Goal: Task Accomplishment & Management: Manage account settings

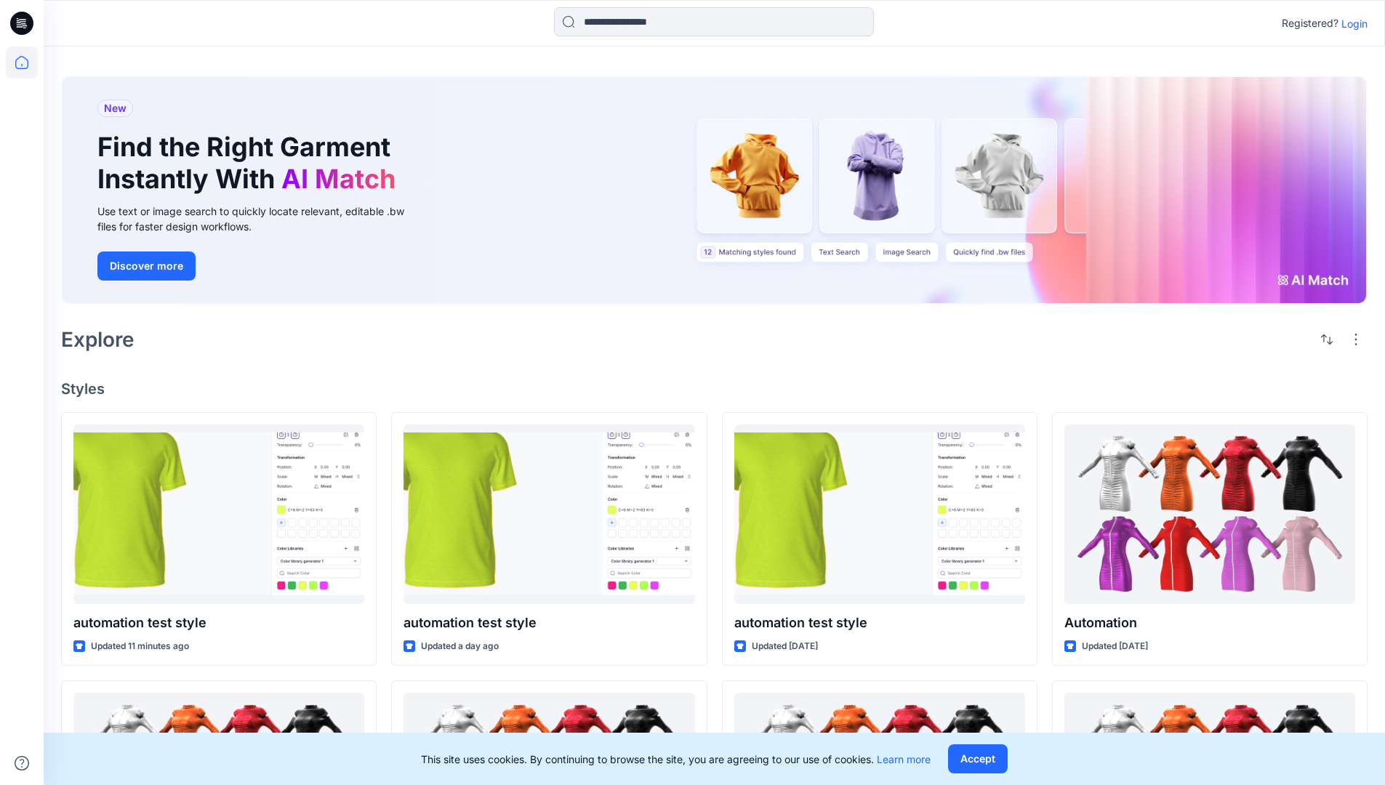
click at [1351, 23] on p "Login" at bounding box center [1355, 23] width 26 height 15
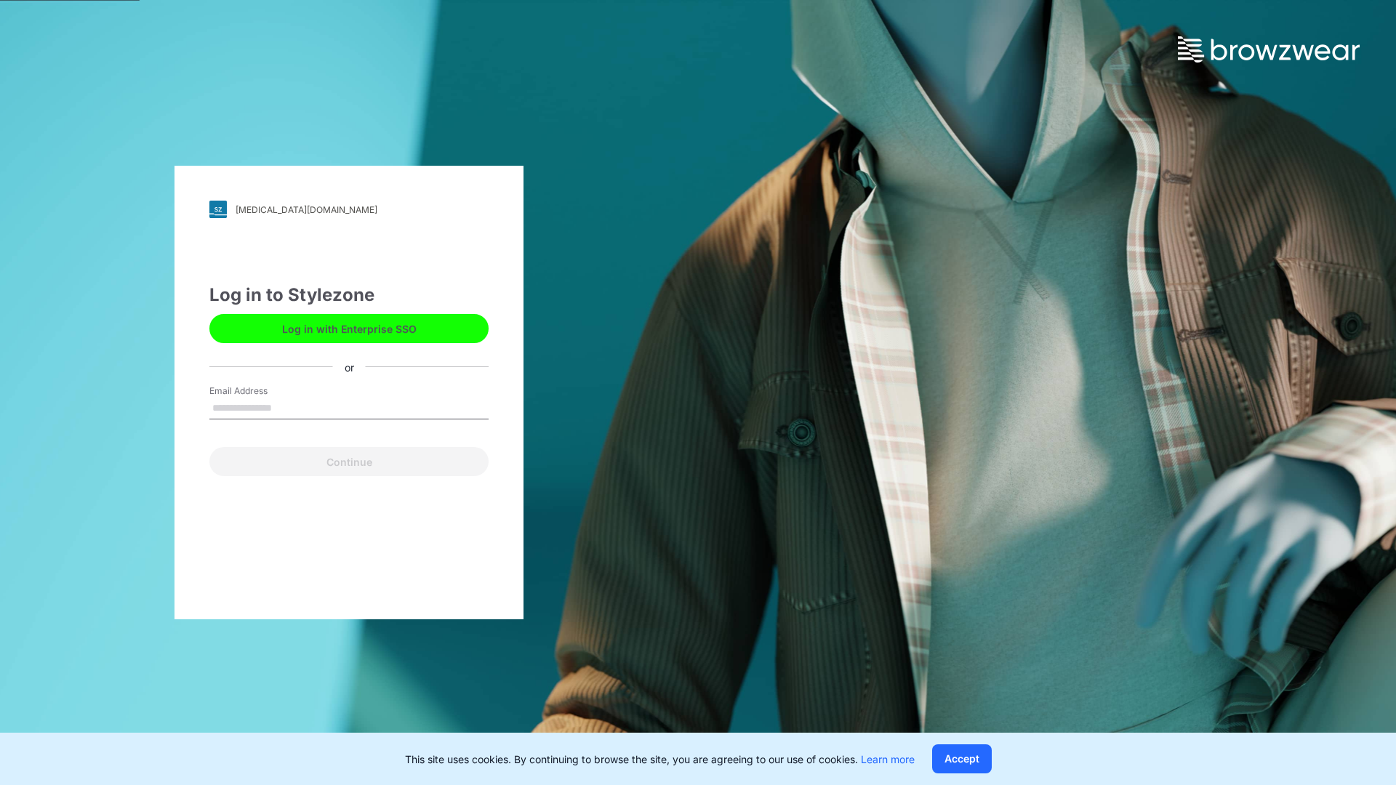
click at [287, 407] on input "Email Address" at bounding box center [348, 409] width 279 height 22
type input "**********"
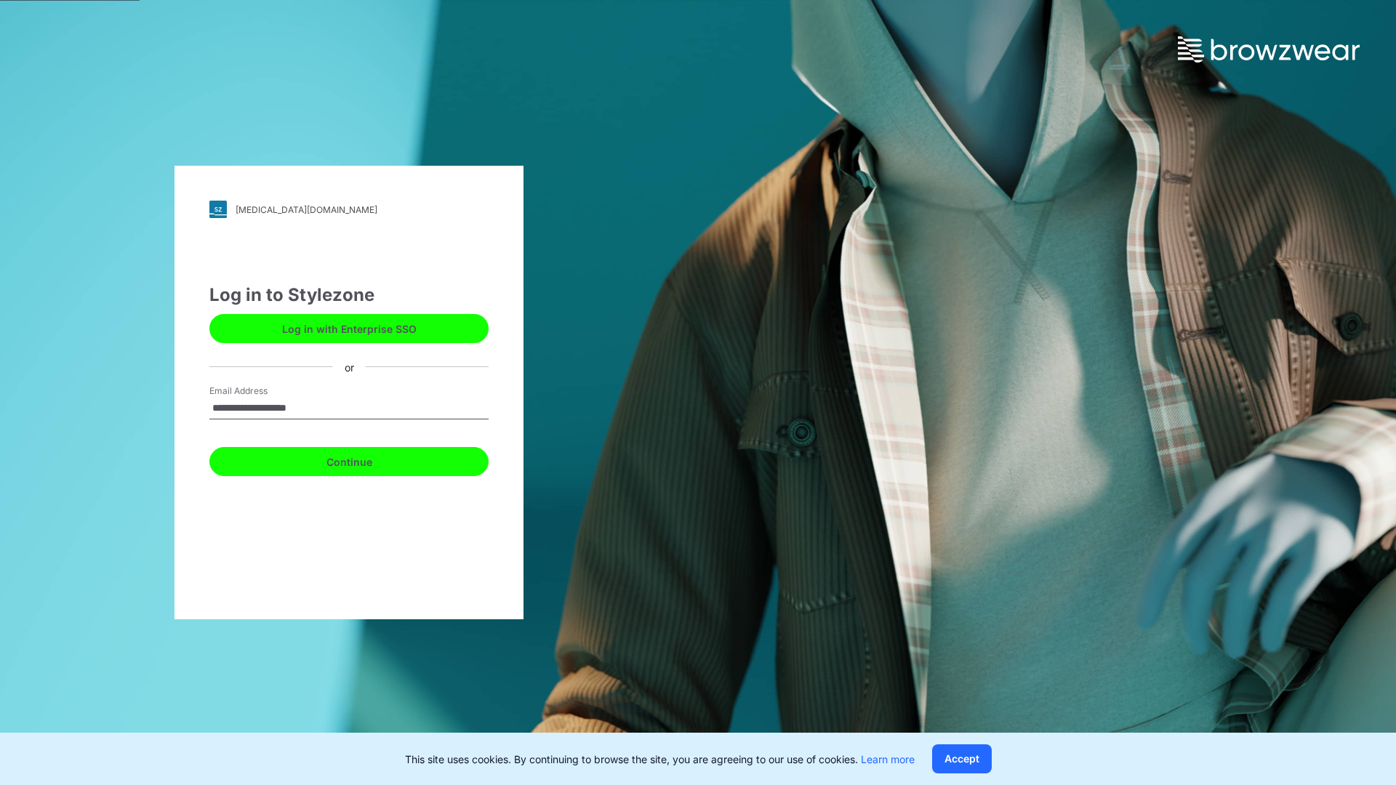
click at [365, 460] on button "Continue" at bounding box center [348, 461] width 279 height 29
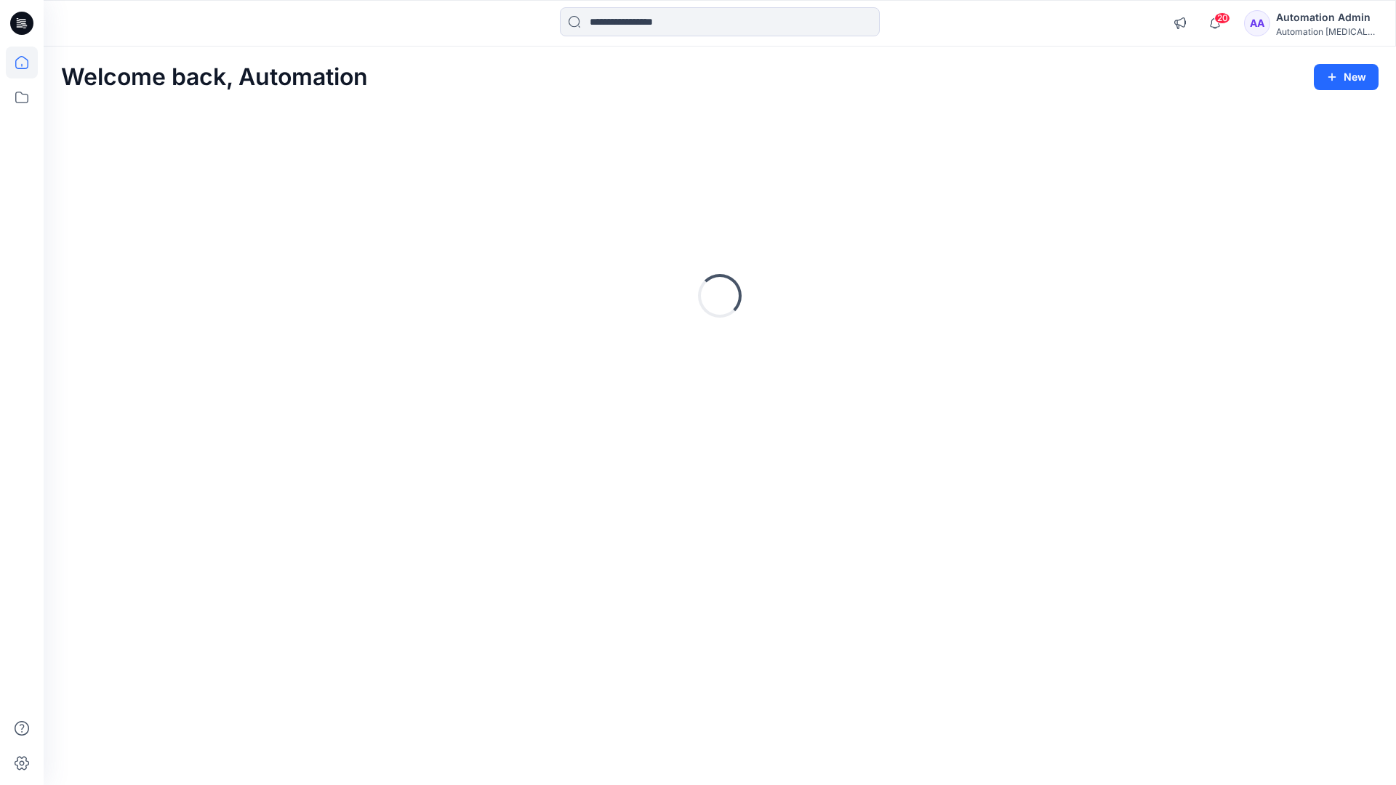
click at [28, 63] on icon at bounding box center [21, 62] width 13 height 13
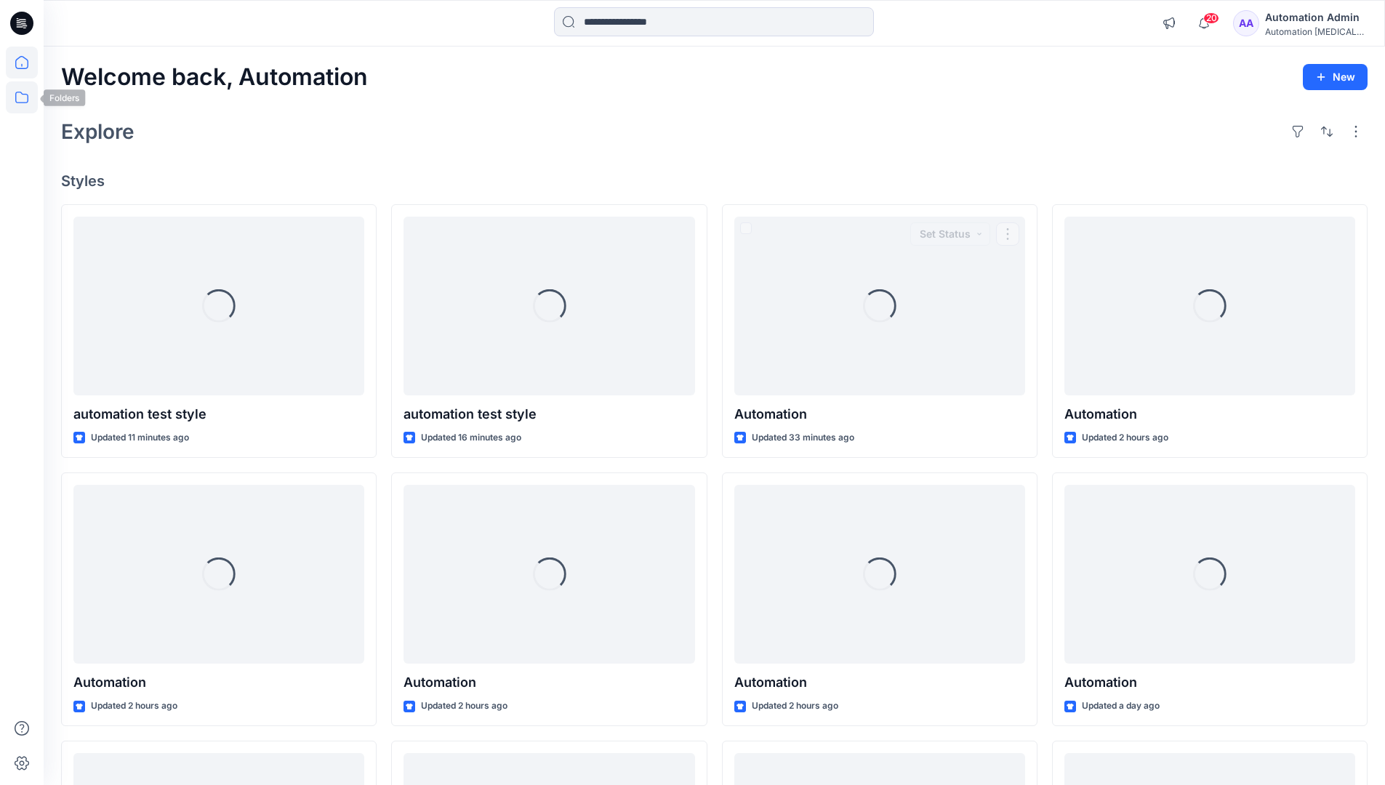
click at [24, 101] on icon at bounding box center [22, 97] width 32 height 32
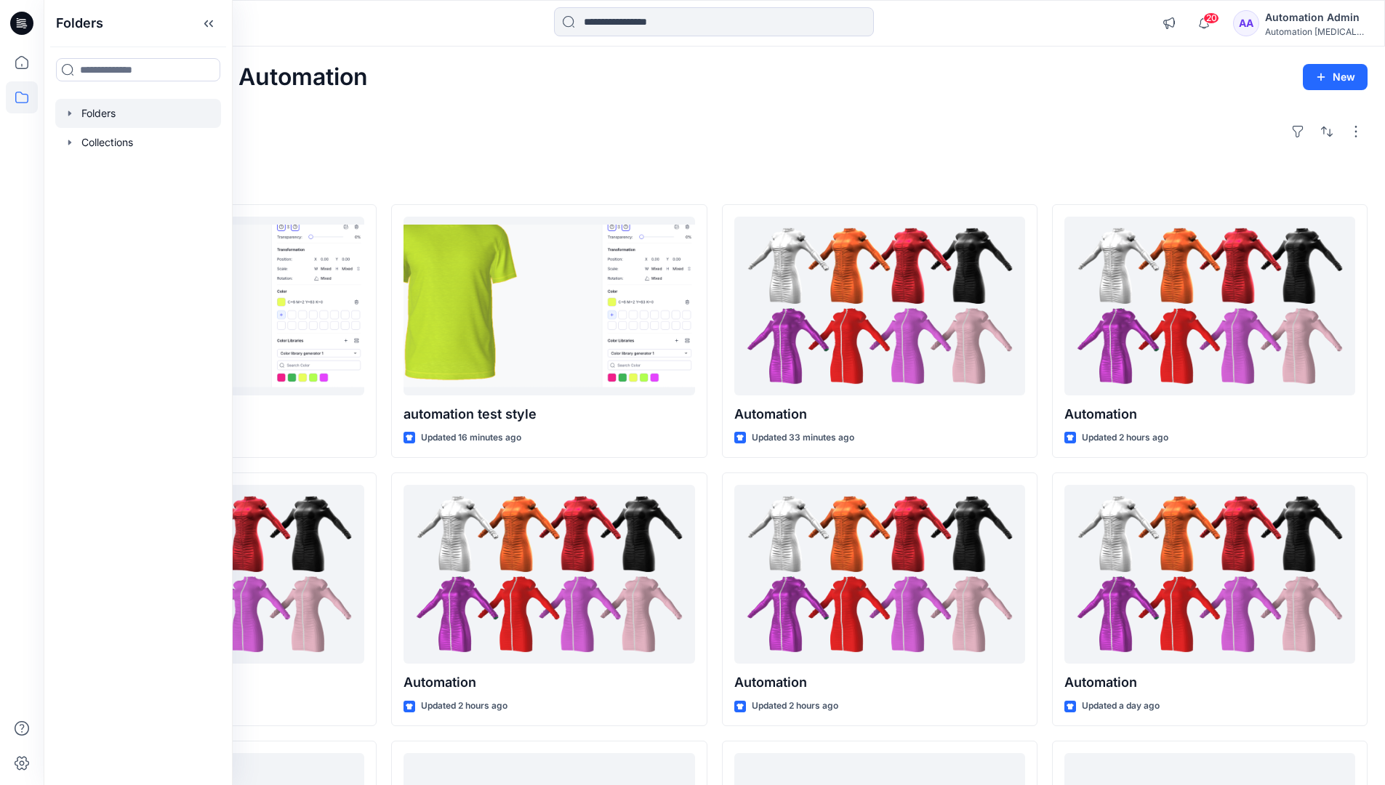
click at [106, 109] on div at bounding box center [138, 113] width 166 height 29
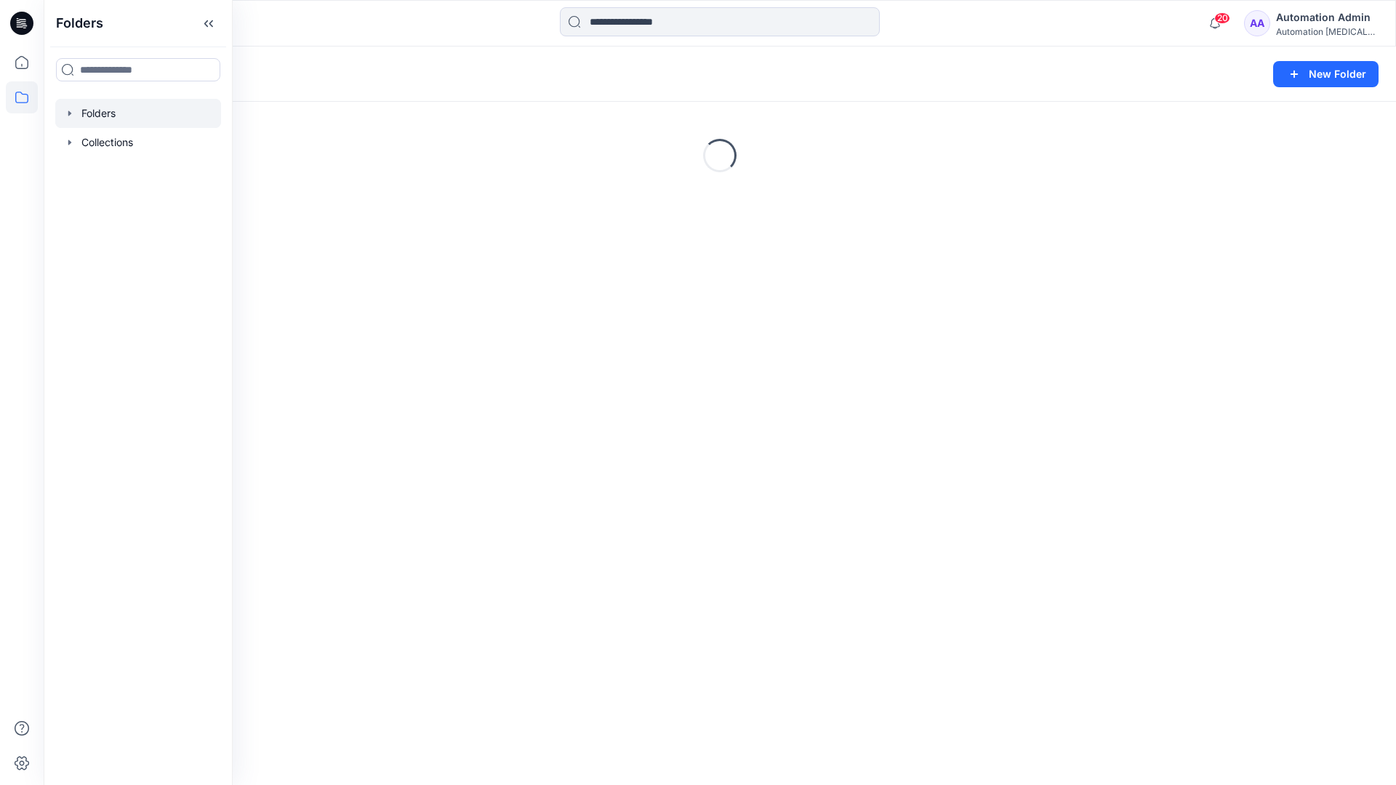
click at [730, 390] on div "Folders New Folder Loading..." at bounding box center [720, 416] width 1352 height 739
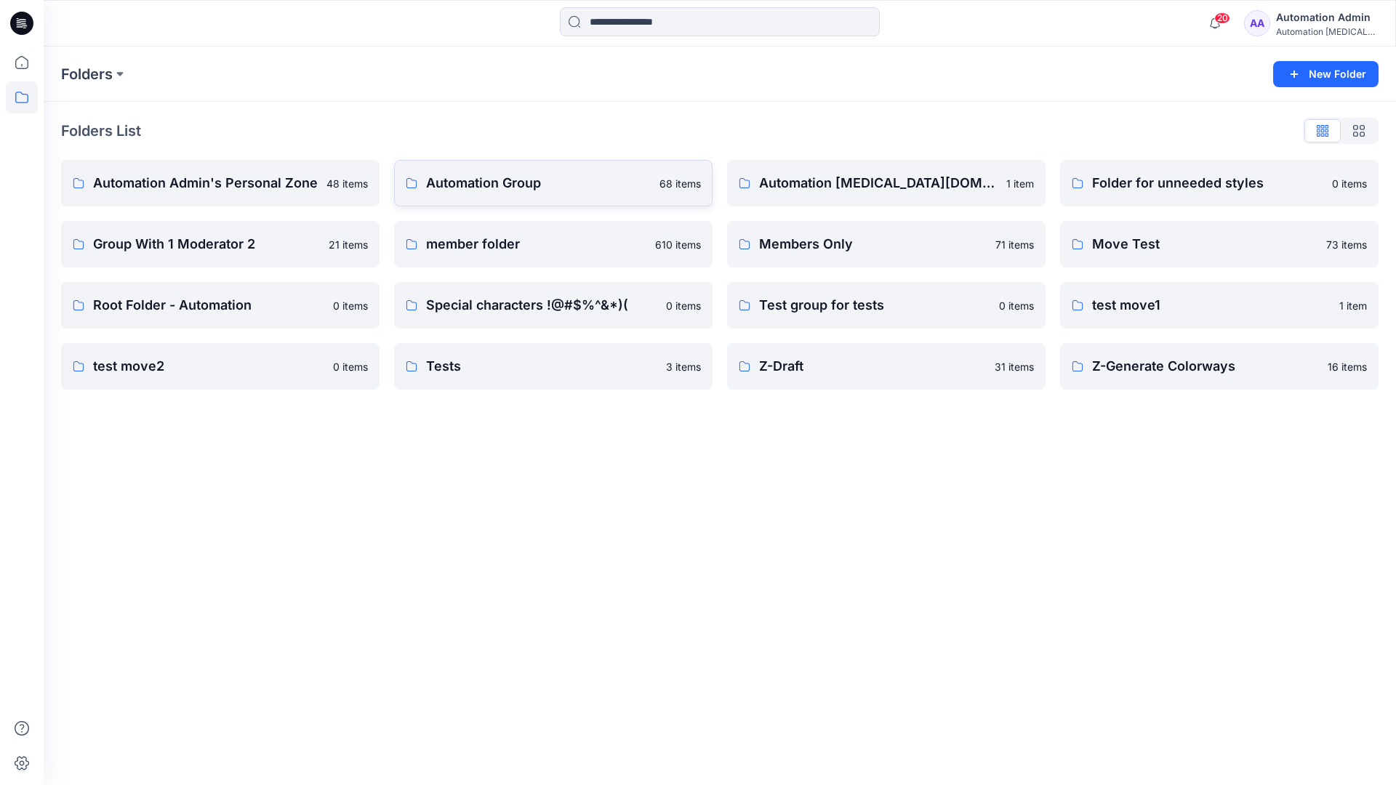
click at [495, 188] on p "Automation Group" at bounding box center [538, 183] width 225 height 20
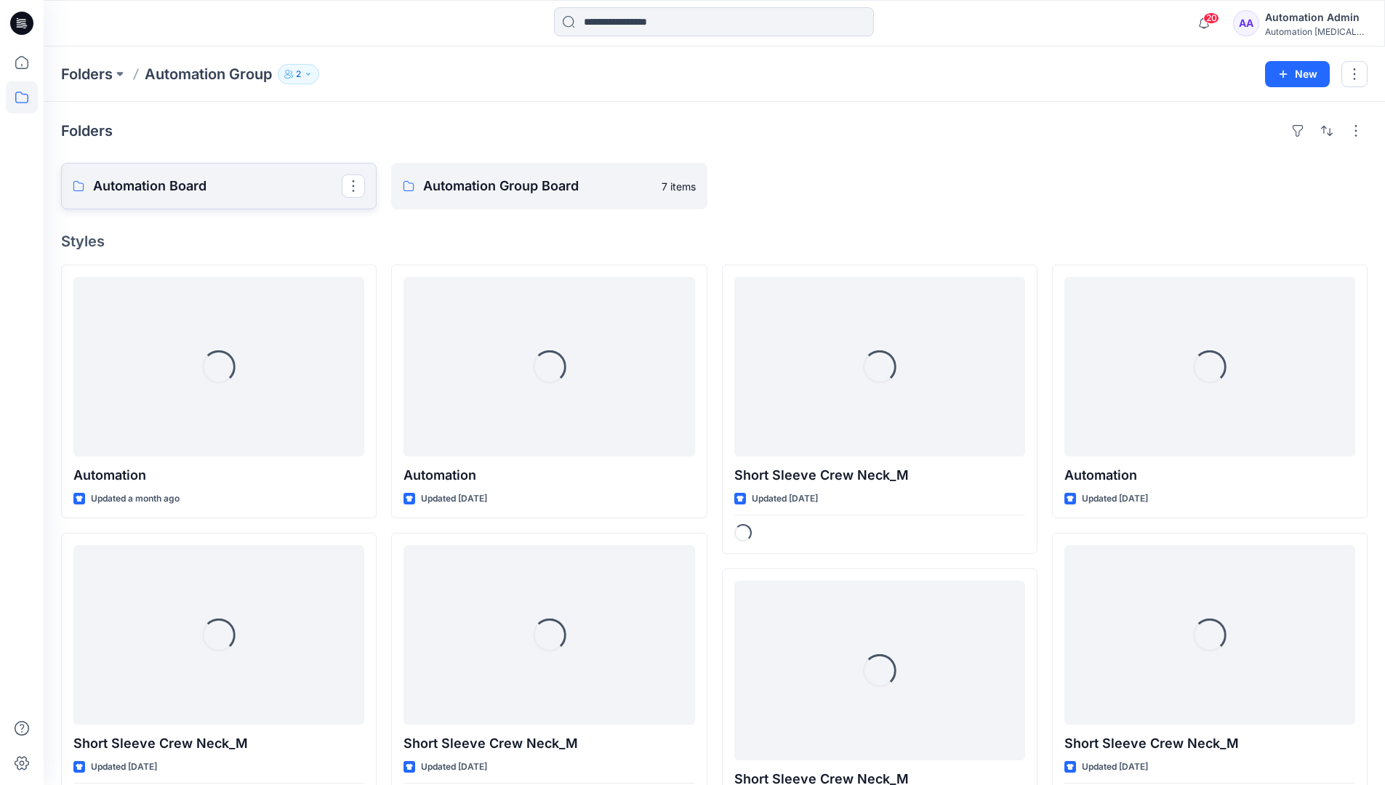
click at [288, 203] on link "Automation Board" at bounding box center [219, 186] width 316 height 47
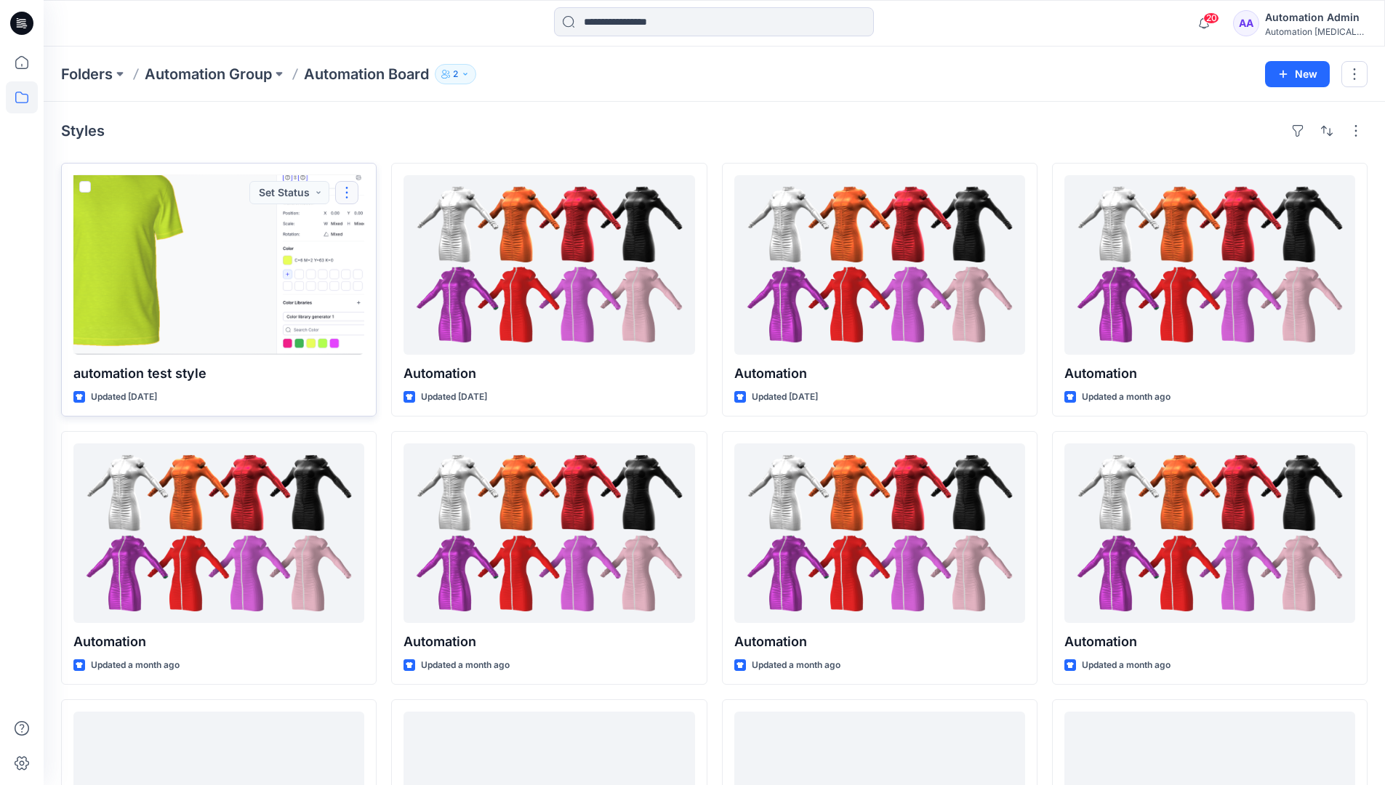
click at [343, 196] on button "button" at bounding box center [346, 192] width 23 height 23
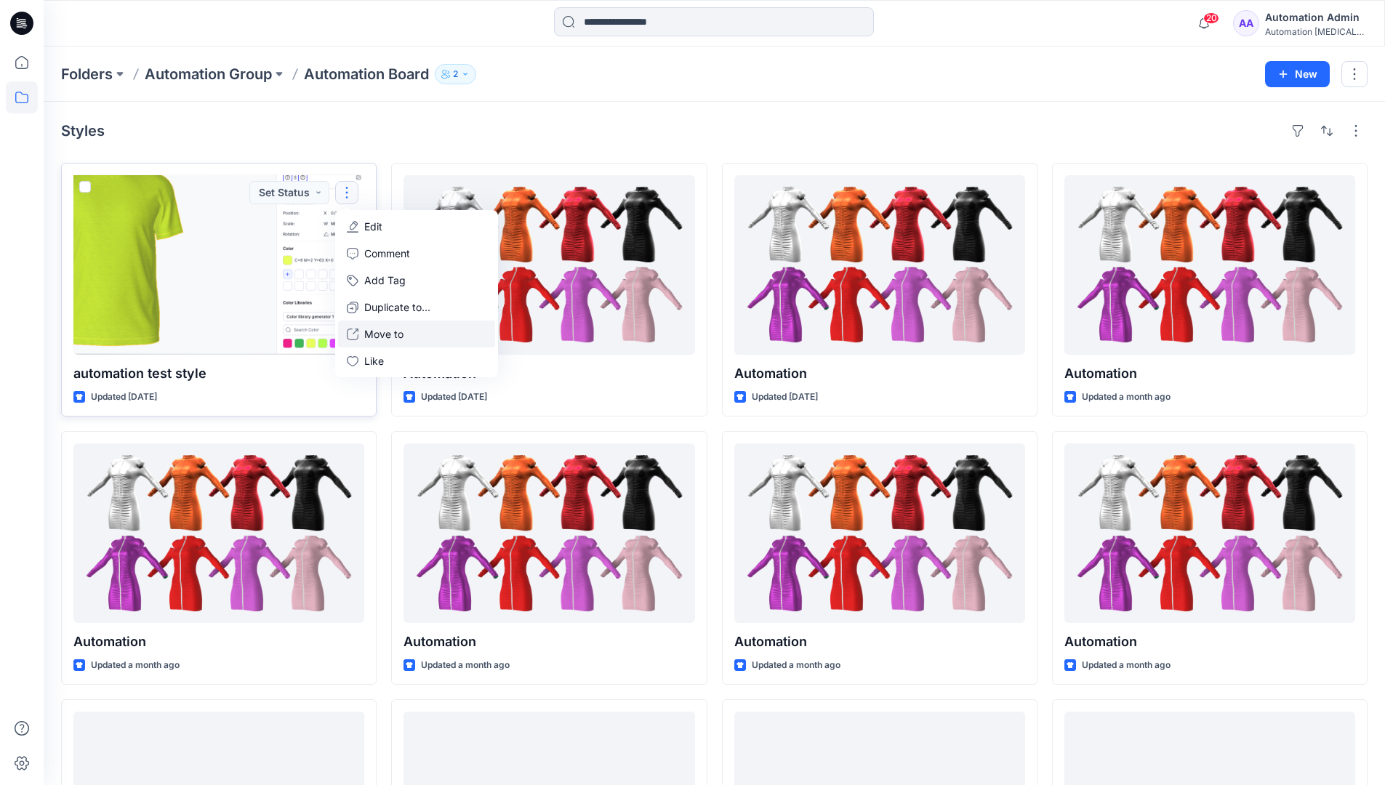
click at [376, 334] on p "Move to" at bounding box center [383, 333] width 39 height 15
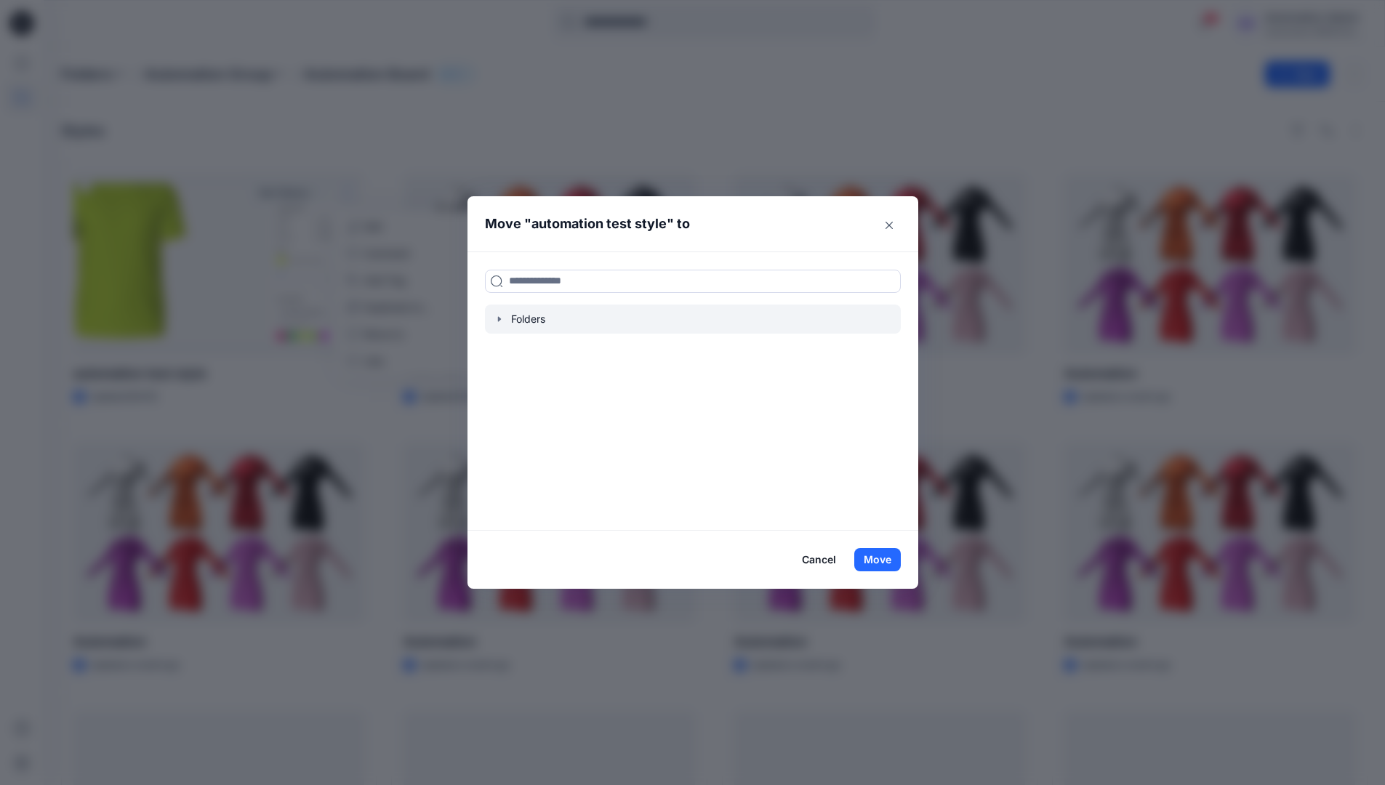
click at [505, 321] on icon "button" at bounding box center [500, 319] width 12 height 12
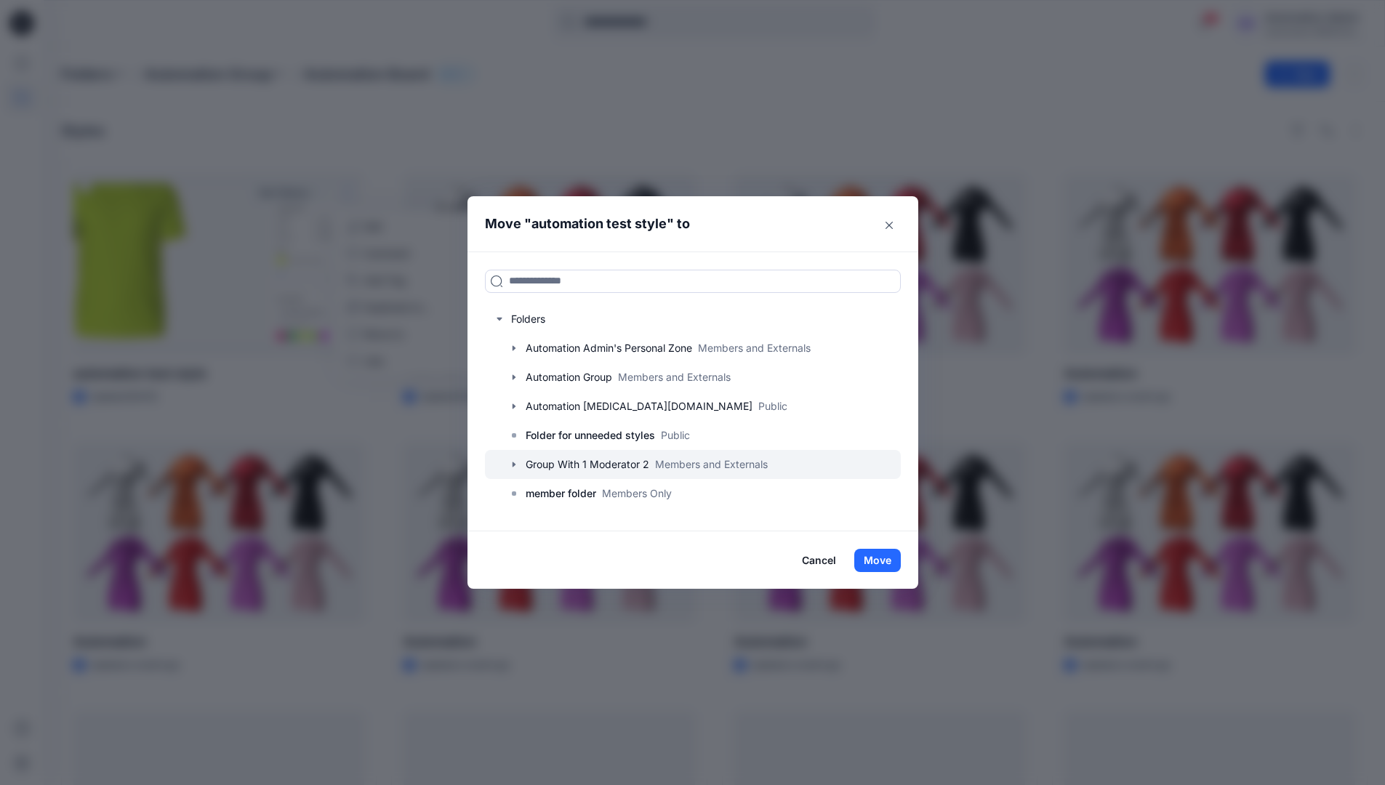
click at [538, 462] on div at bounding box center [693, 464] width 416 height 29
click at [889, 559] on button "Move" at bounding box center [877, 560] width 47 height 23
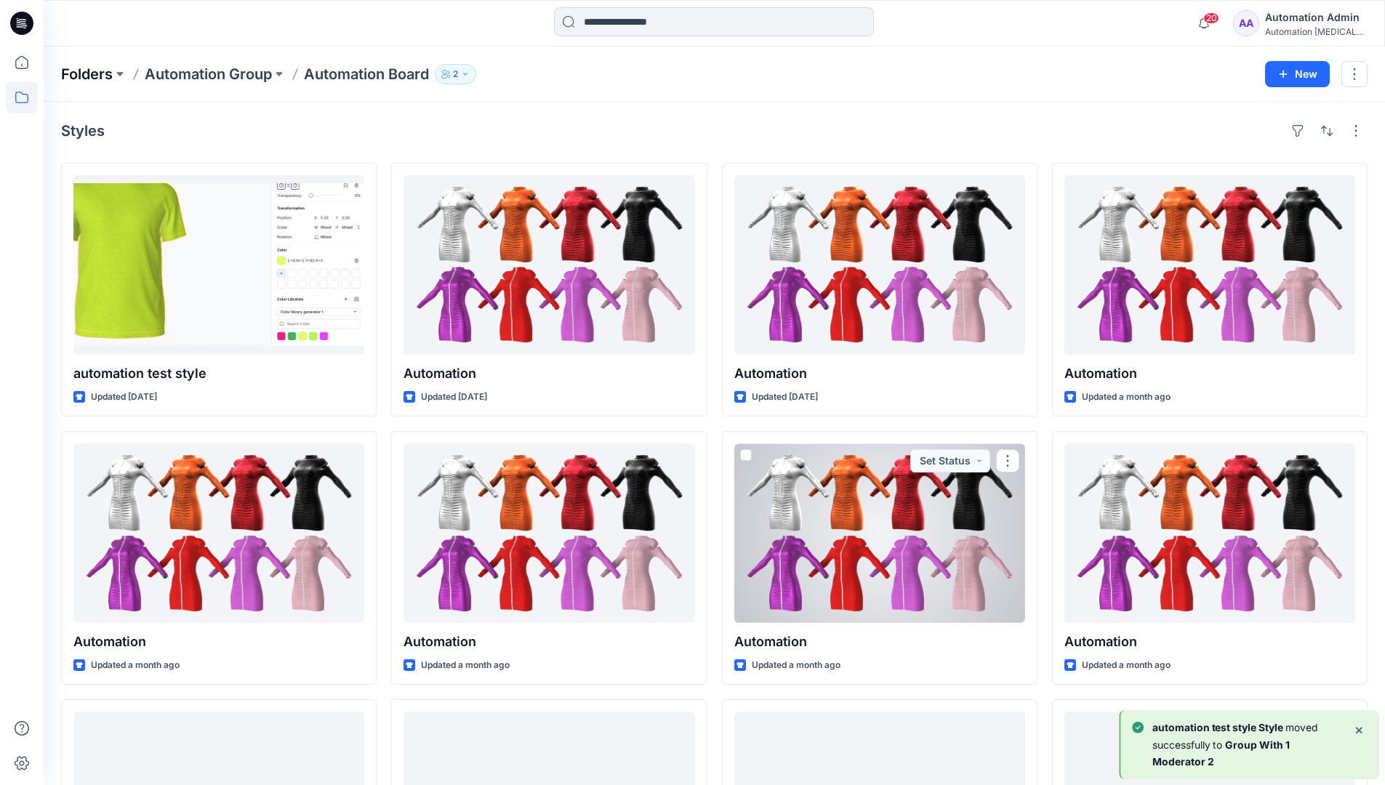
click at [92, 74] on p "Folders" at bounding box center [87, 74] width 52 height 20
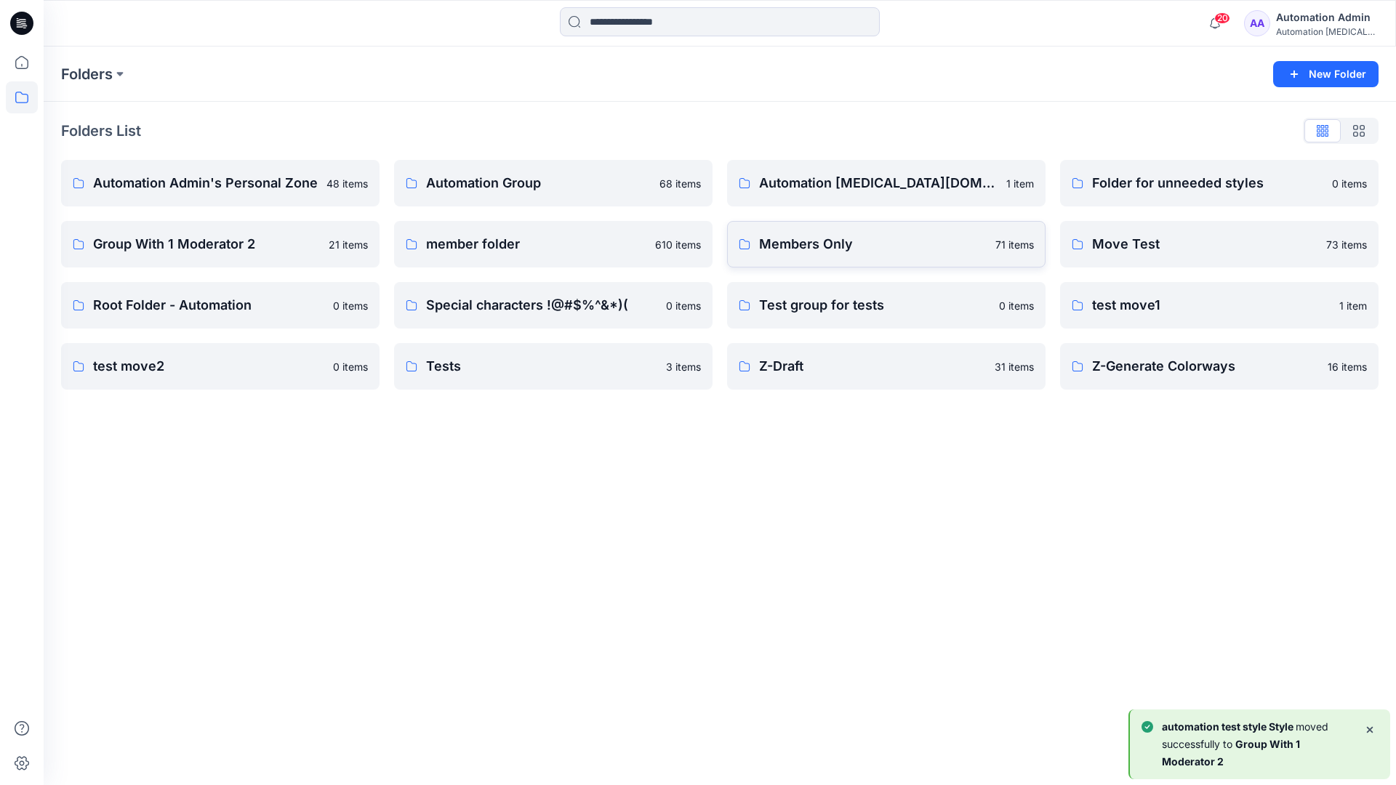
click at [847, 247] on p "Members Only" at bounding box center [873, 244] width 228 height 20
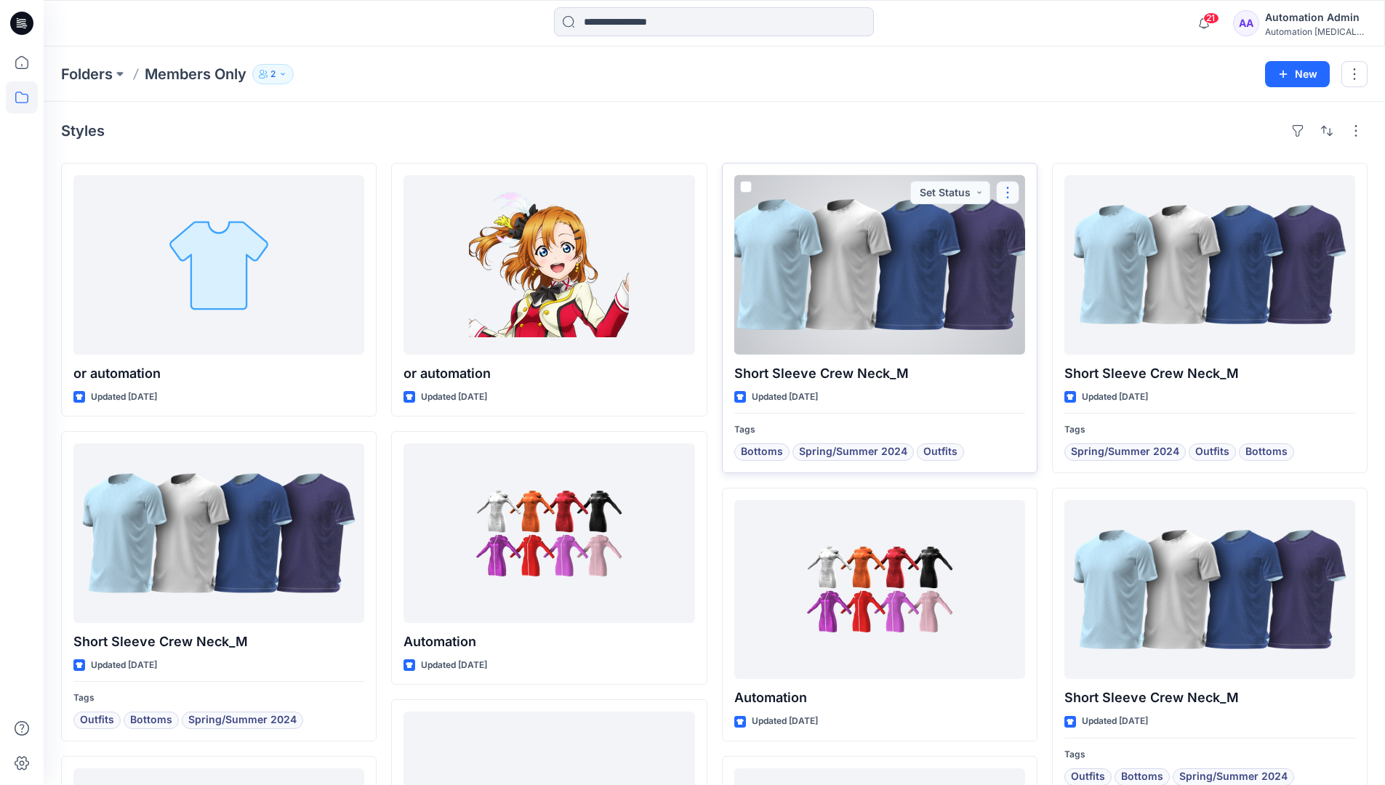
click at [1009, 191] on button "button" at bounding box center [1007, 192] width 23 height 23
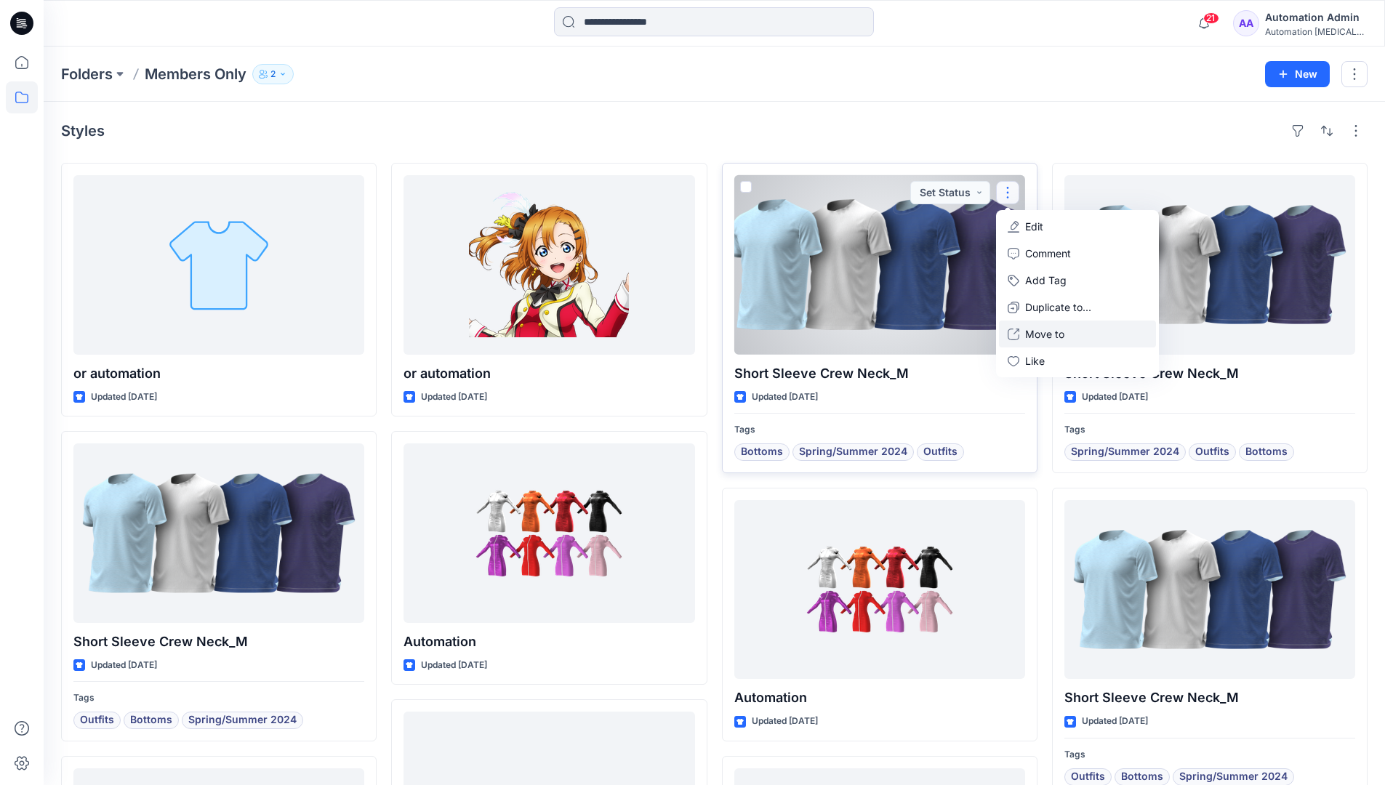
click at [1036, 329] on p "Move to" at bounding box center [1044, 333] width 39 height 15
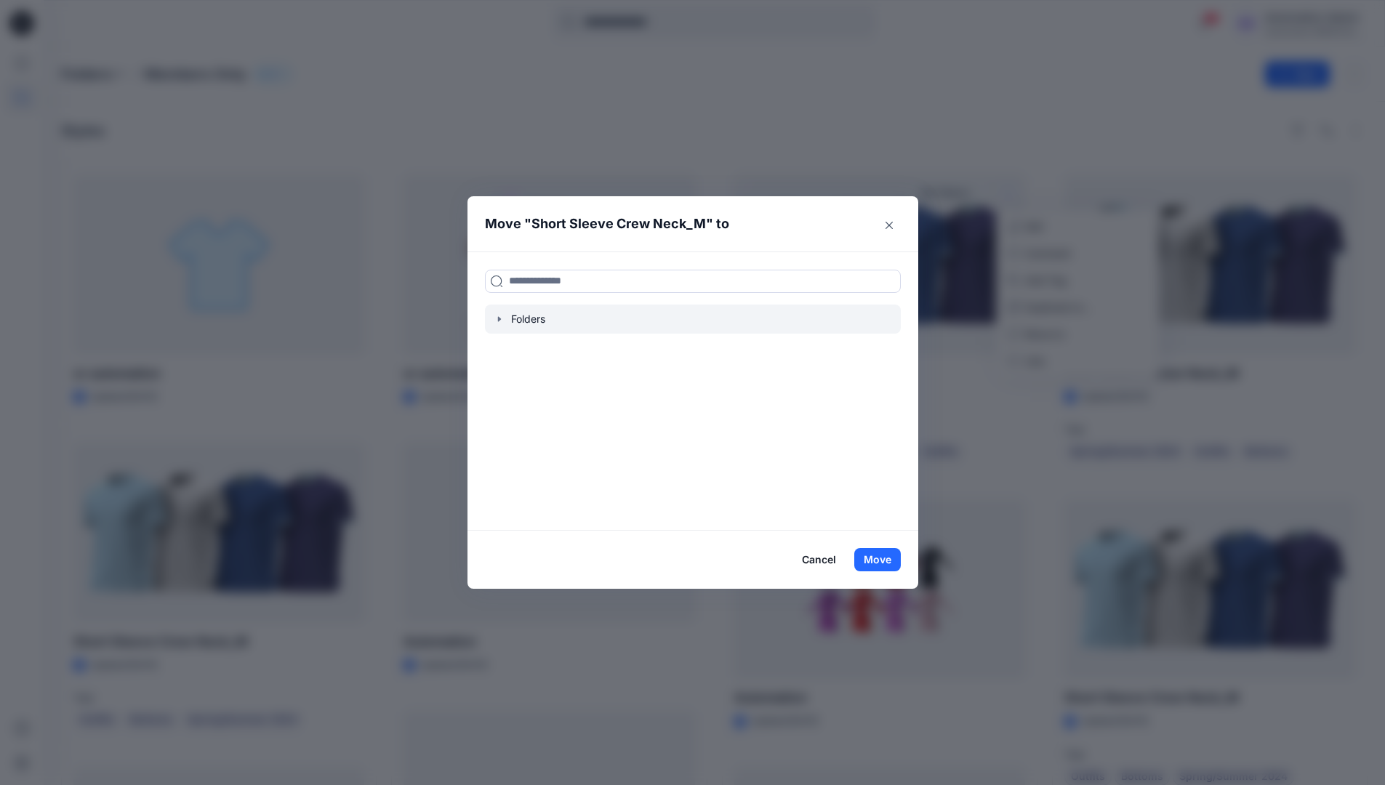
click at [505, 320] on icon "button" at bounding box center [500, 319] width 12 height 12
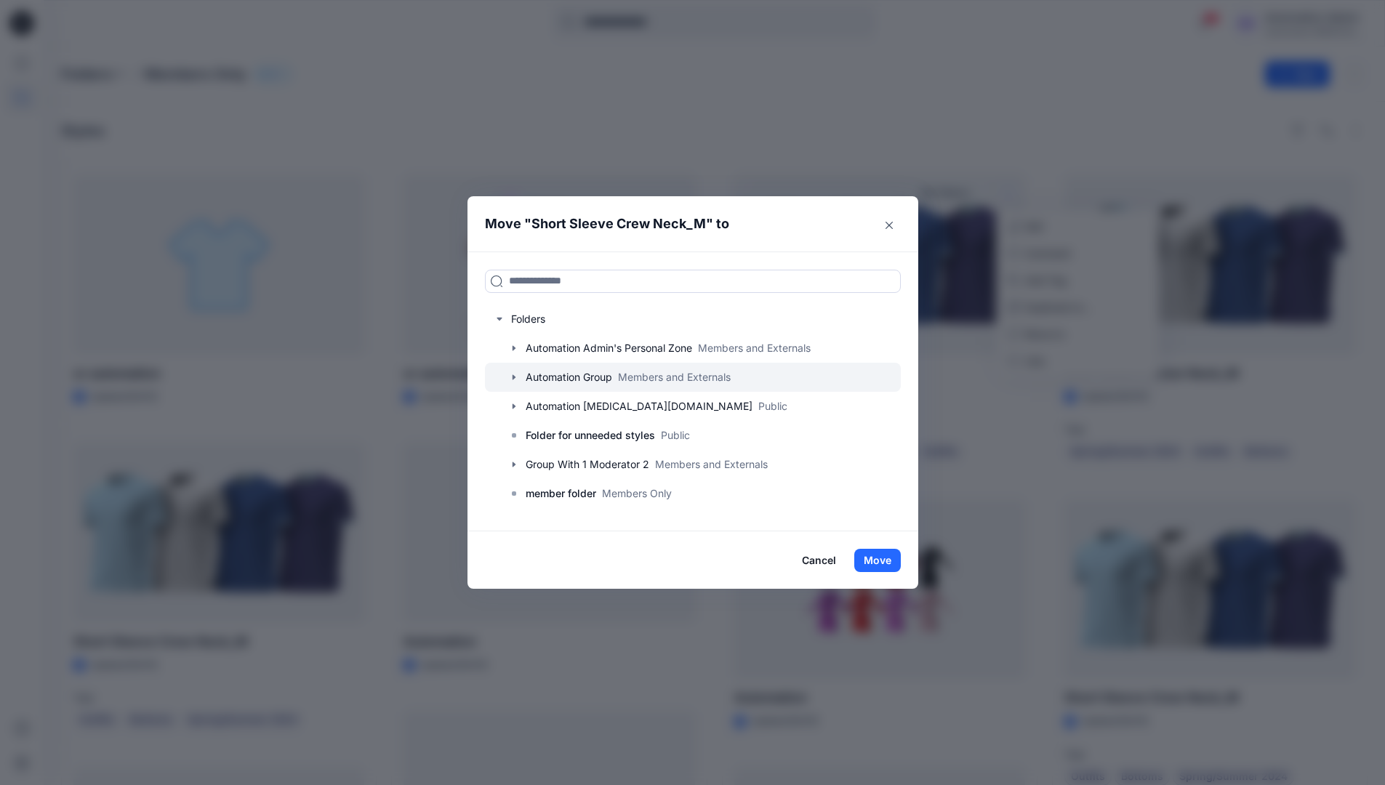
click at [520, 375] on icon "button" at bounding box center [514, 378] width 12 height 12
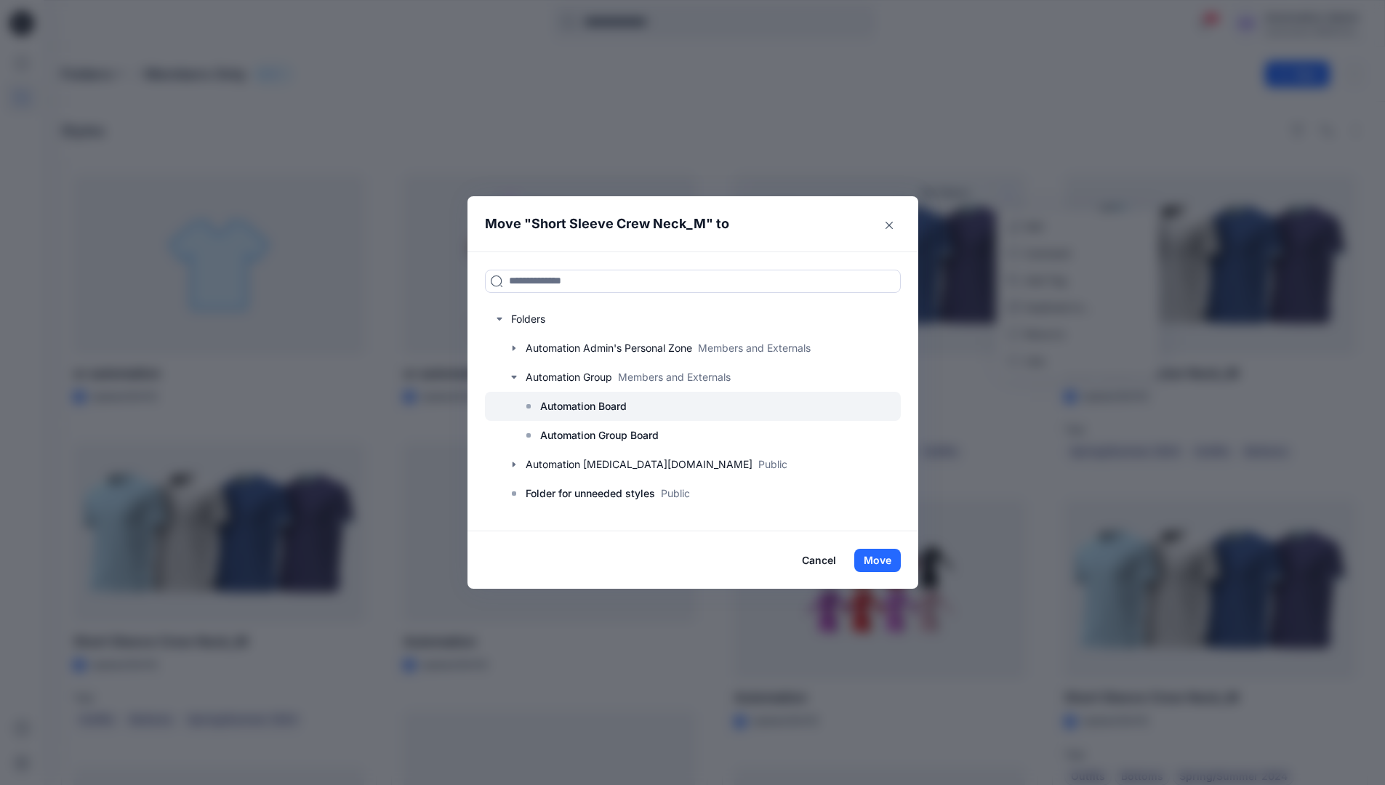
click at [562, 398] on p "Automation Board" at bounding box center [583, 406] width 87 height 17
click at [880, 562] on button "Move" at bounding box center [877, 560] width 47 height 23
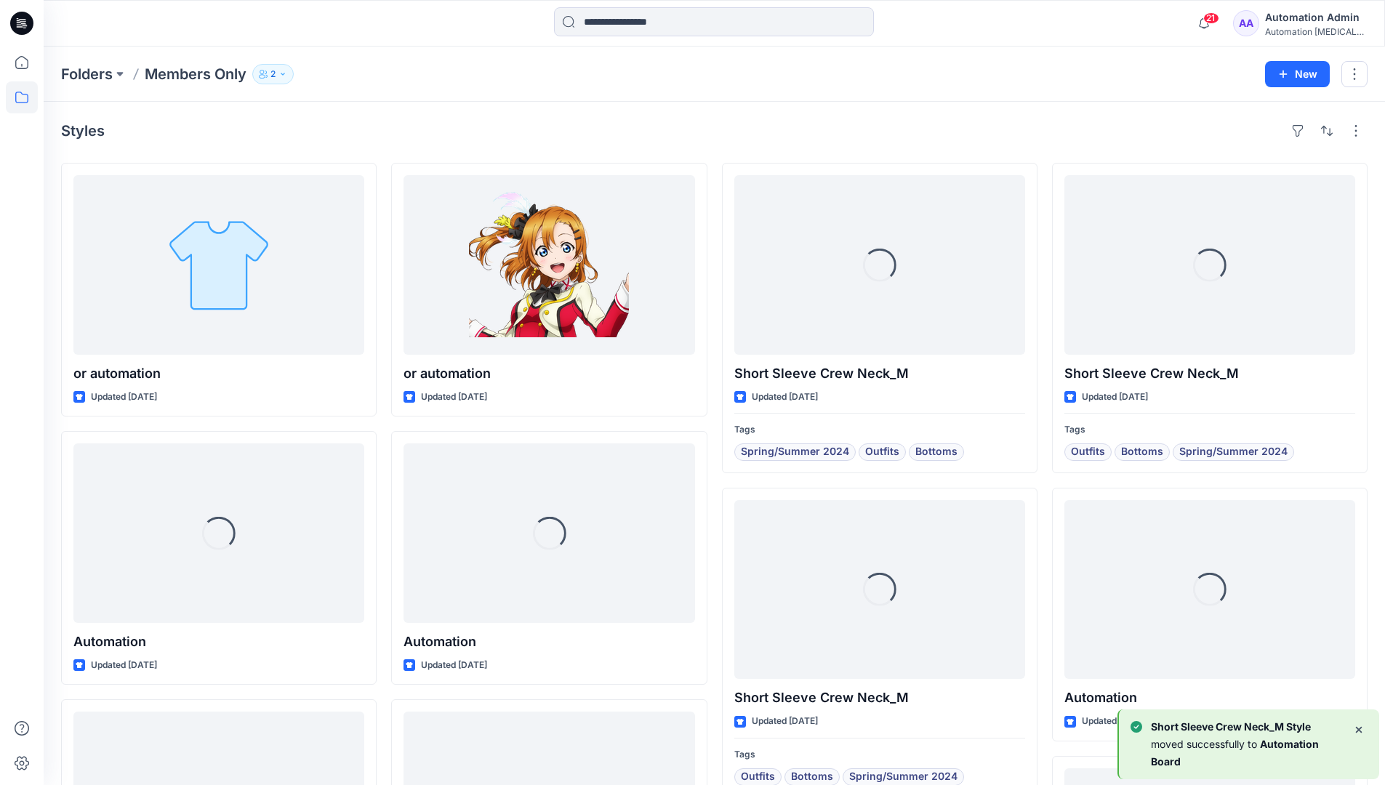
click at [1289, 22] on div "Automation Admin" at bounding box center [1316, 17] width 102 height 17
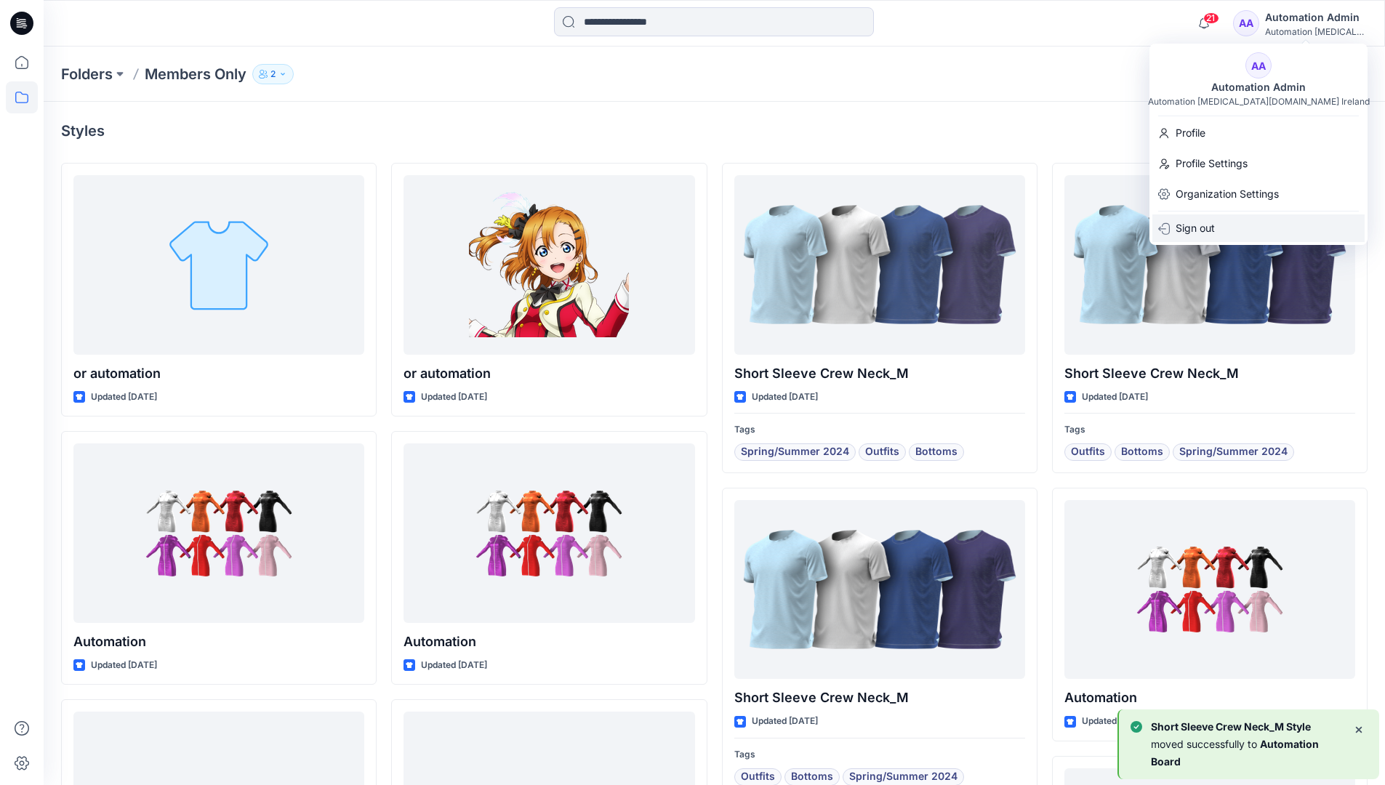
click at [1202, 225] on p "Sign out" at bounding box center [1195, 229] width 39 height 28
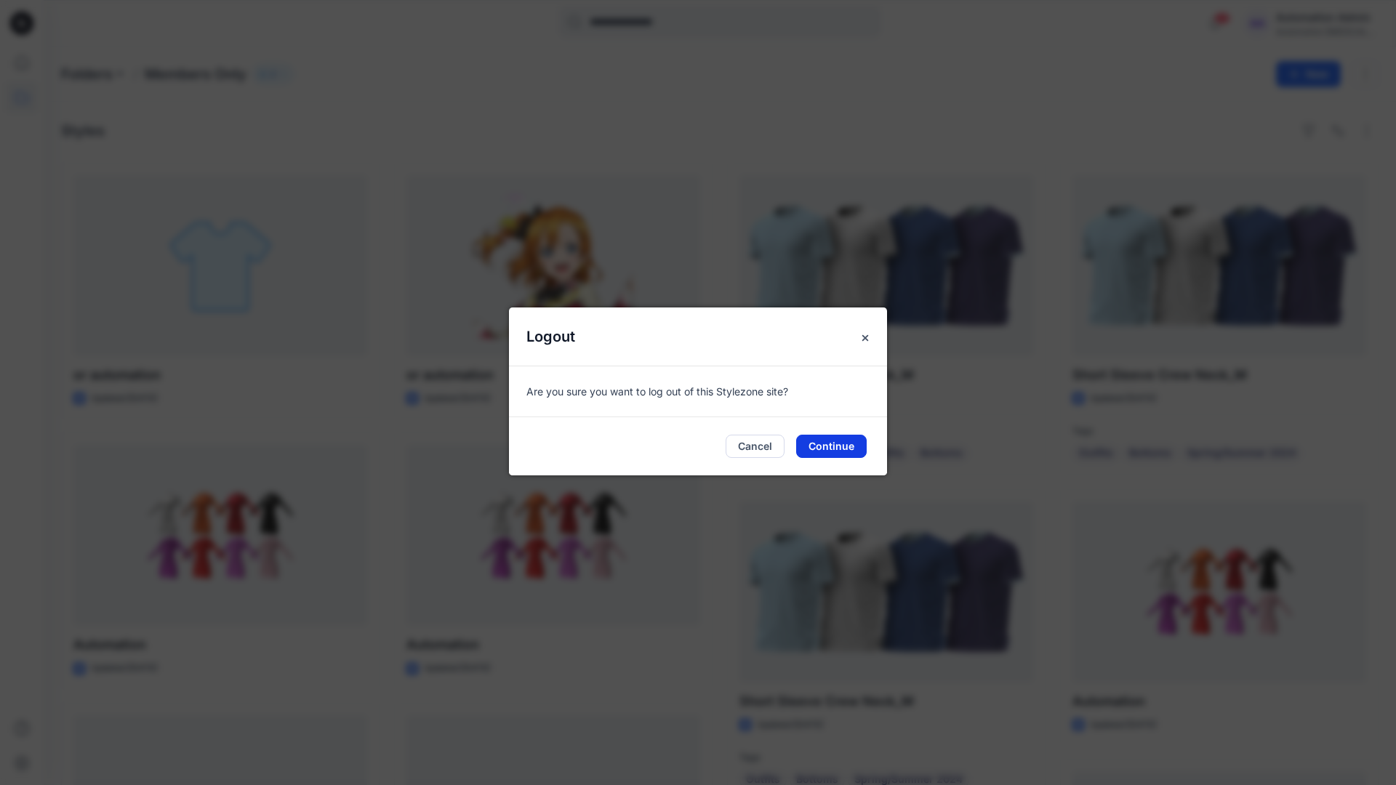
click at [835, 444] on button "Continue" at bounding box center [831, 446] width 71 height 23
